Goal: Navigation & Orientation: Find specific page/section

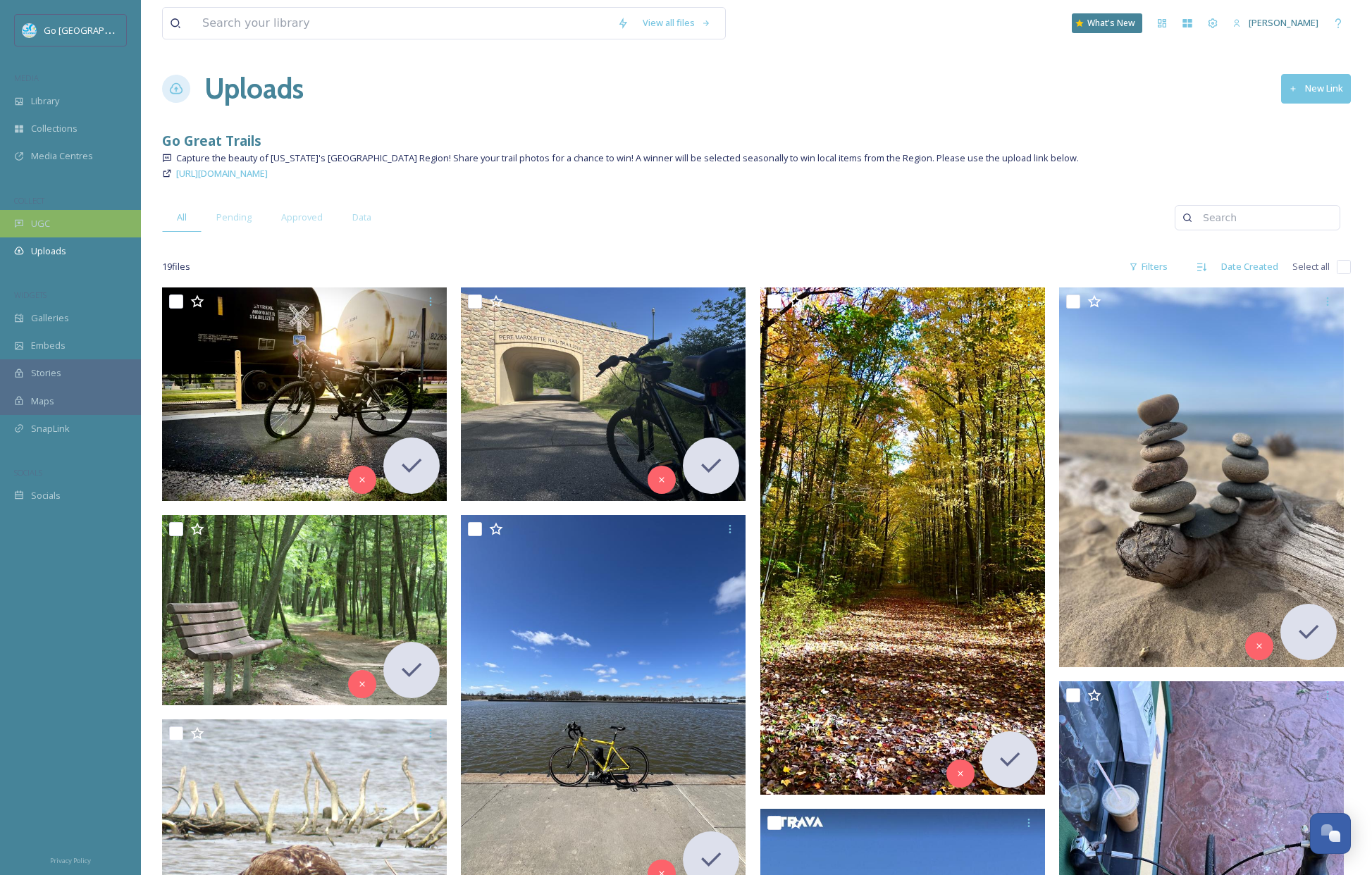
click at [44, 232] on div "UGC" at bounding box center [70, 224] width 141 height 27
